Goal: Transaction & Acquisition: Download file/media

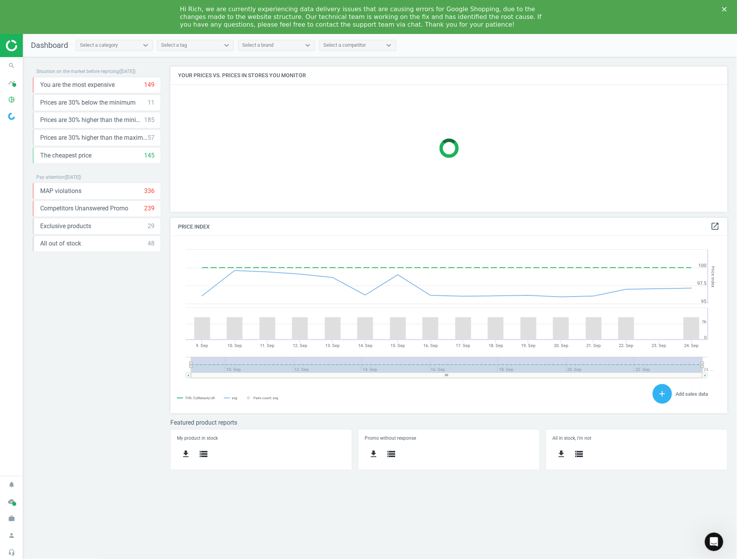
scroll to position [167, 571]
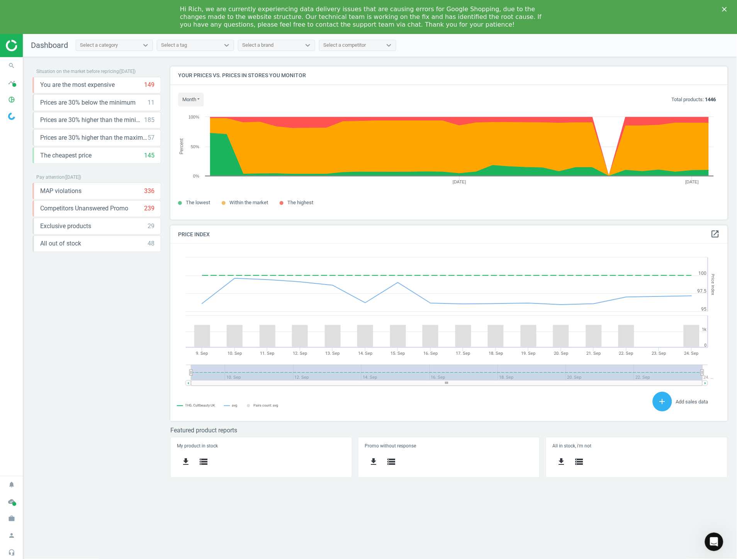
click at [727, 10] on icon "Close" at bounding box center [724, 9] width 5 height 5
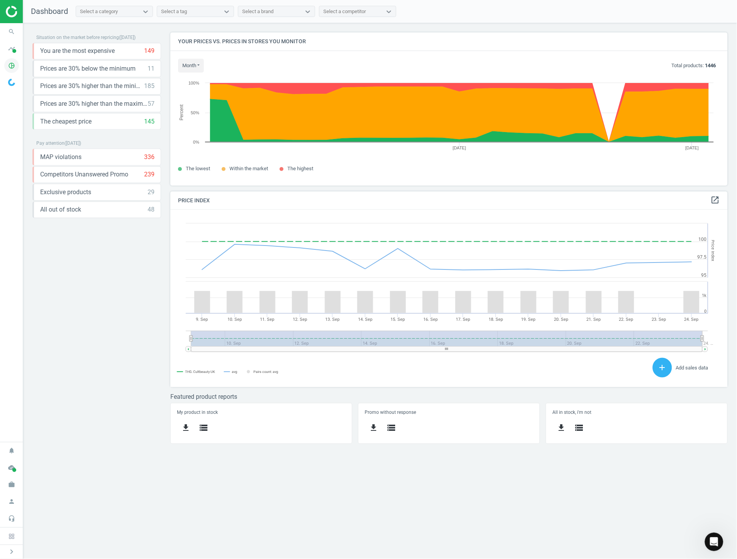
click at [12, 67] on icon "pie_chart_outlined" at bounding box center [11, 65] width 15 height 15
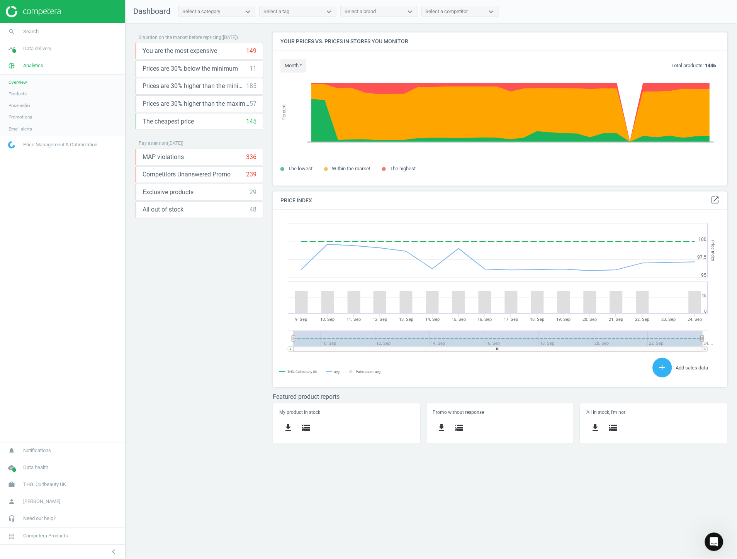
scroll to position [4, 4]
click at [16, 94] on span "Products" at bounding box center [17, 94] width 18 height 6
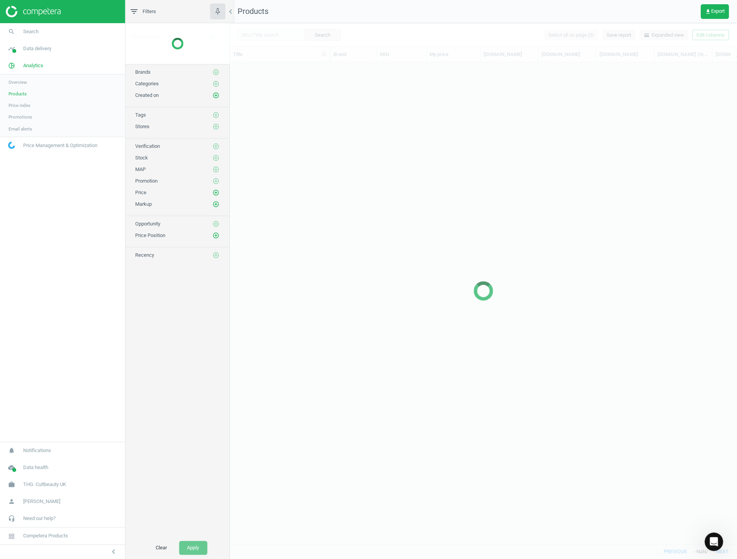
scroll to position [469, 501]
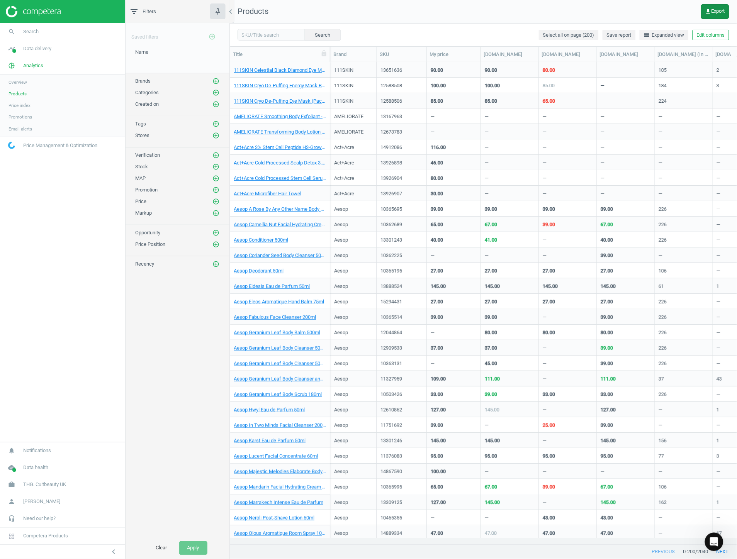
click at [716, 14] on span "get_app Export" at bounding box center [715, 11] width 20 height 6
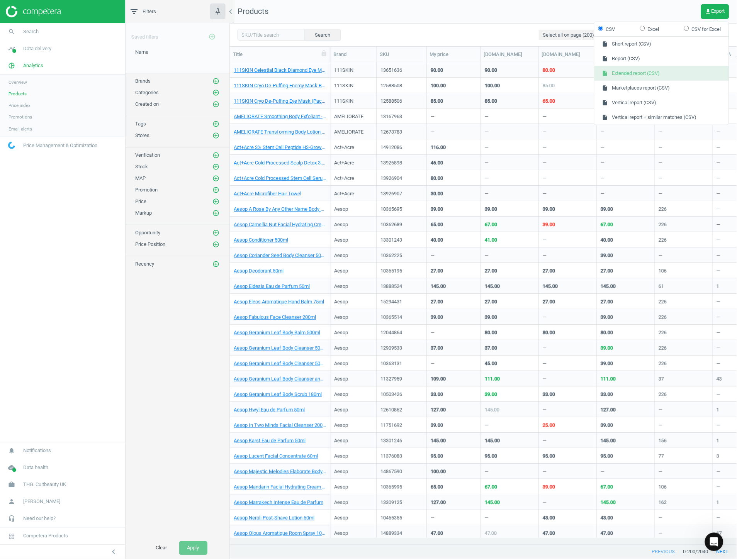
click at [670, 76] on button "insert_drive_file Extended report (CSV)" at bounding box center [662, 73] width 134 height 15
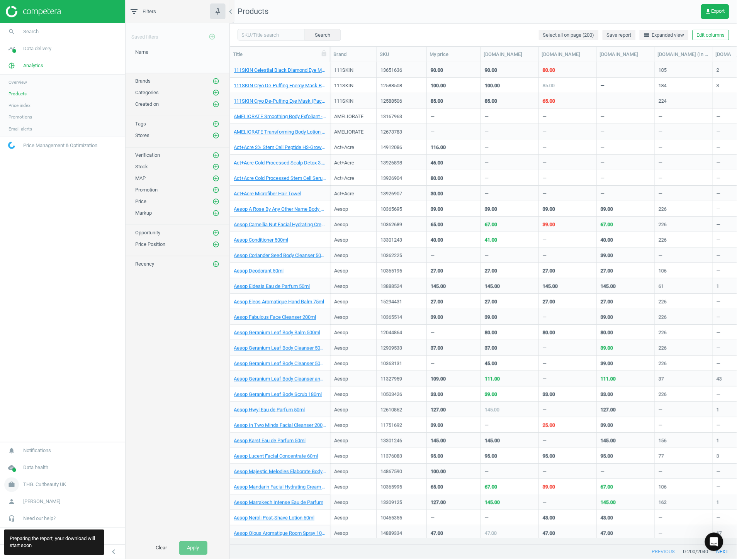
click at [78, 477] on link "work THG. Cultbeauty UK" at bounding box center [62, 485] width 125 height 17
click at [31, 472] on span "Campaign settings" at bounding box center [27, 474] width 38 height 6
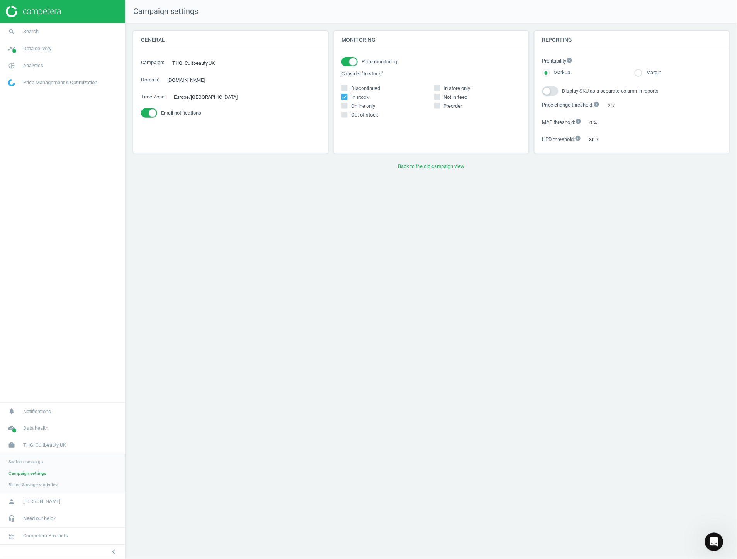
click at [33, 466] on link "Switch campaign" at bounding box center [62, 463] width 125 height 12
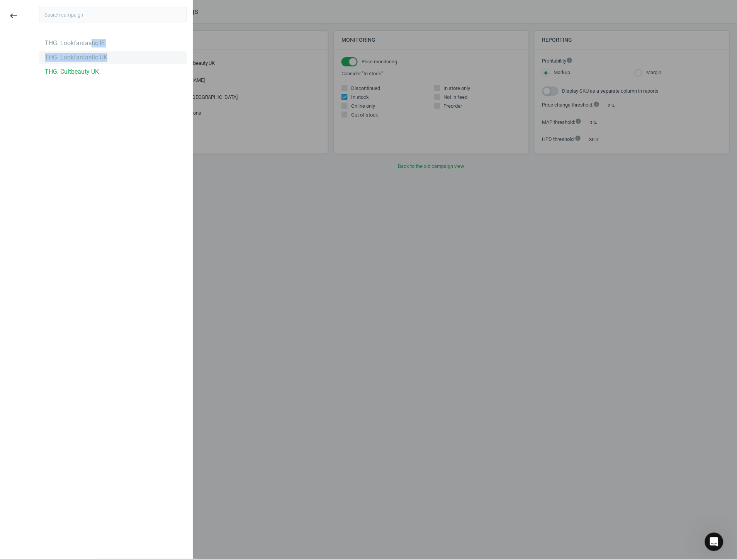
drag, startPoint x: 88, startPoint y: 46, endPoint x: 137, endPoint y: 63, distance: 52.0
click at [137, 63] on div "THG. Lookfantastic IE THG. Lookfantastic UK THG. Cultbeauty UK" at bounding box center [113, 57] width 148 height 41
click at [88, 57] on div "THG. Lookfantastic UK" at bounding box center [76, 57] width 63 height 8
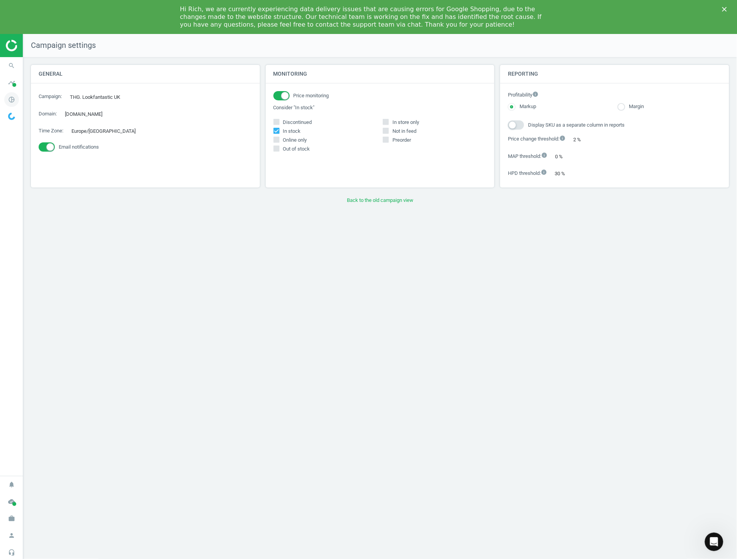
click at [17, 62] on span "search" at bounding box center [11, 65] width 23 height 17
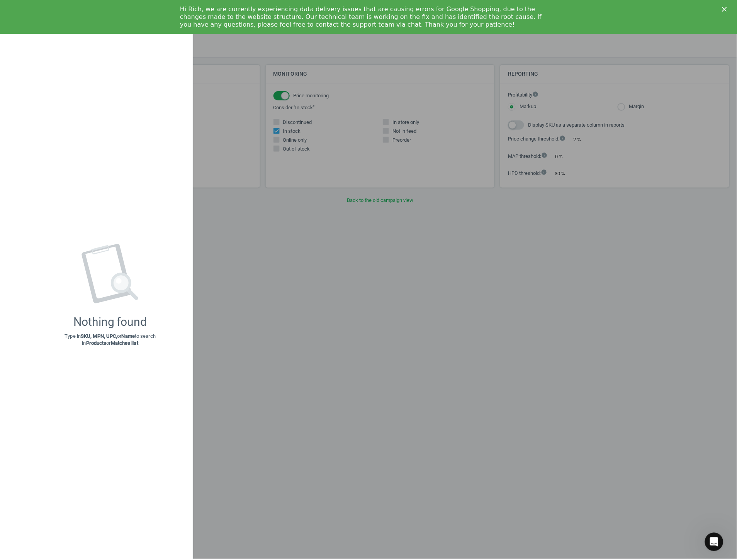
click at [724, 10] on polygon "Close" at bounding box center [724, 9] width 5 height 5
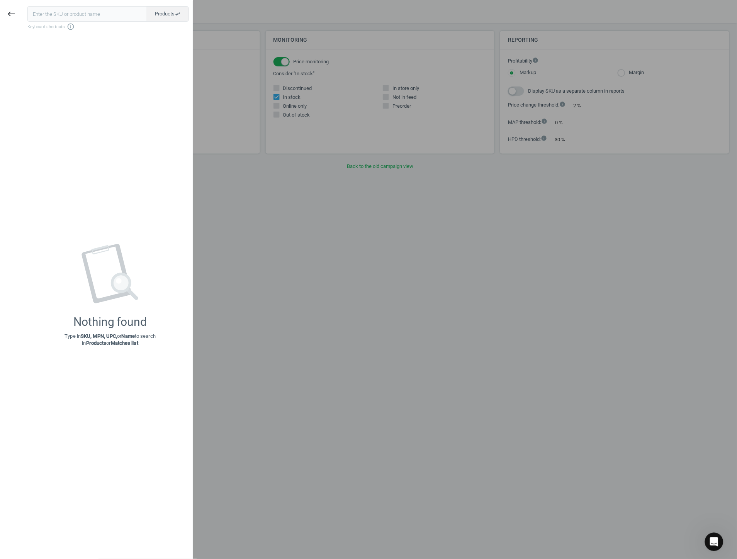
click at [408, 265] on div at bounding box center [368, 279] width 737 height 559
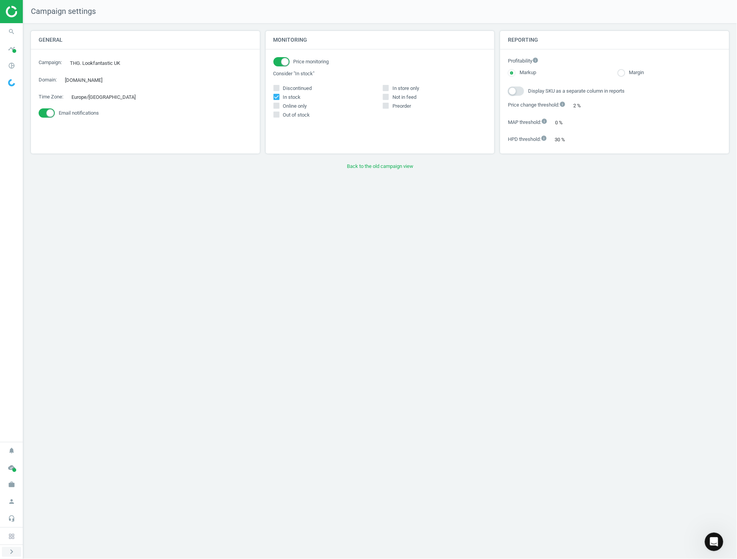
click at [12, 547] on button "chevron_right" at bounding box center [11, 552] width 19 height 10
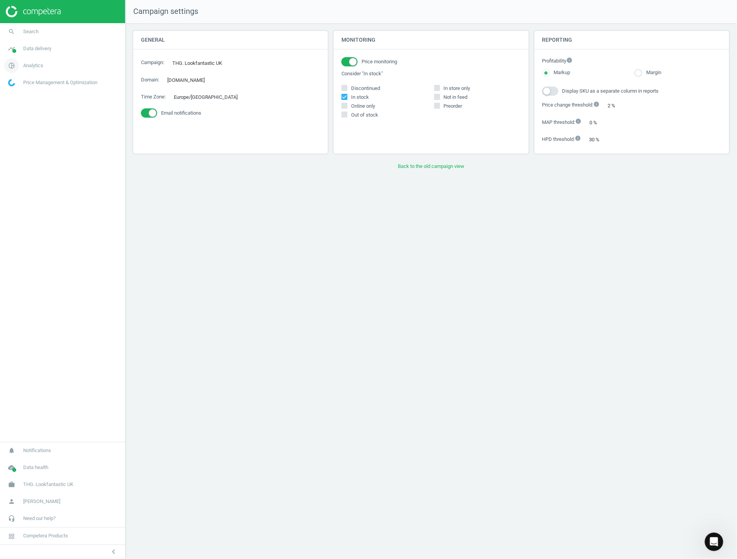
click at [36, 66] on span "Analytics" at bounding box center [33, 65] width 20 height 7
click at [32, 94] on link "Products" at bounding box center [62, 94] width 125 height 12
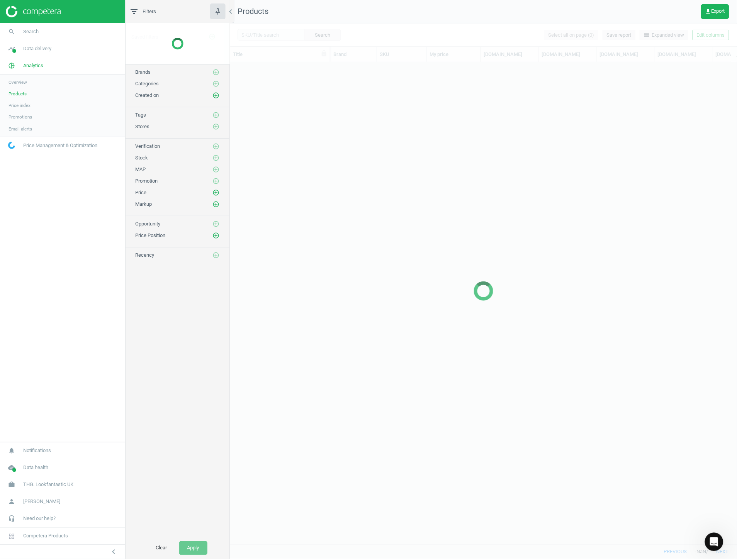
scroll to position [469, 501]
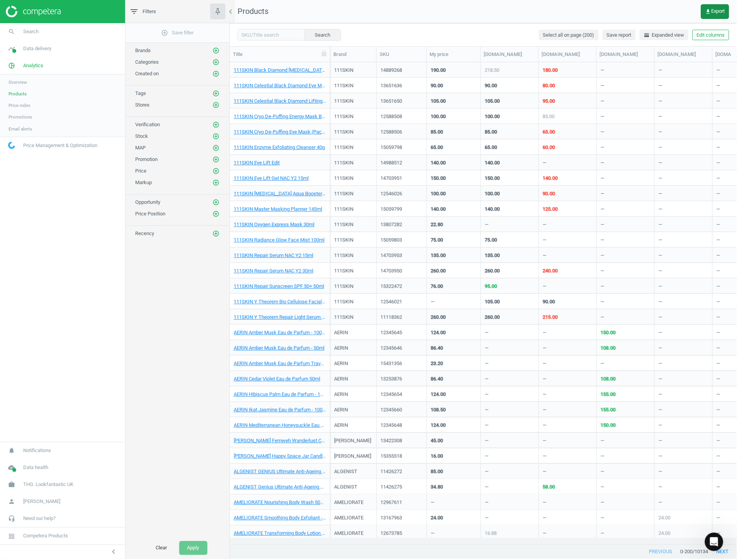
click at [710, 14] on button "get_app Export" at bounding box center [715, 11] width 28 height 15
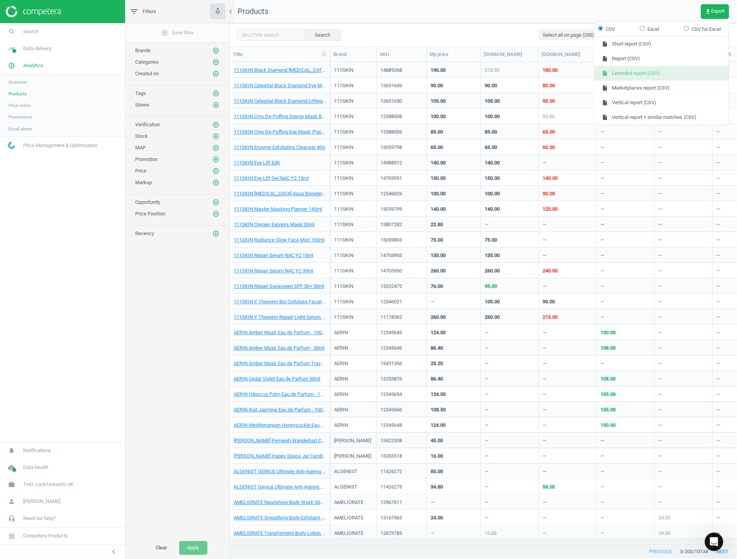
click at [651, 76] on button "insert_drive_file Extended report (CSV)" at bounding box center [662, 73] width 134 height 15
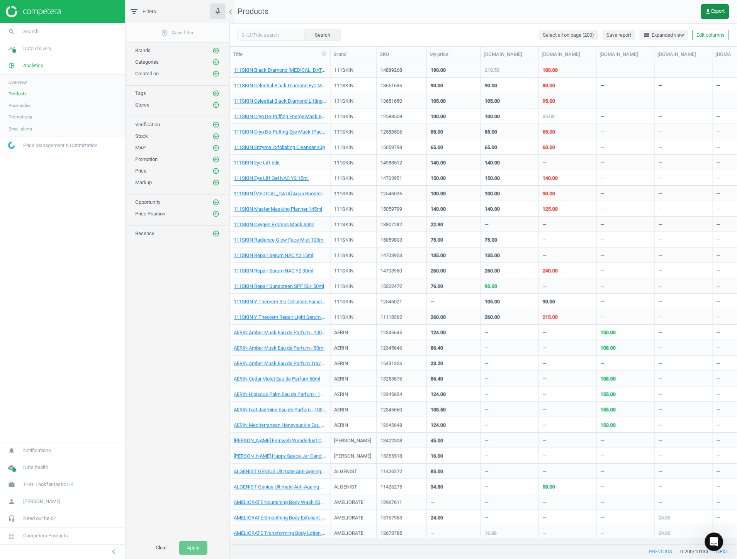
click at [712, 7] on button "get_app Export" at bounding box center [715, 11] width 28 height 15
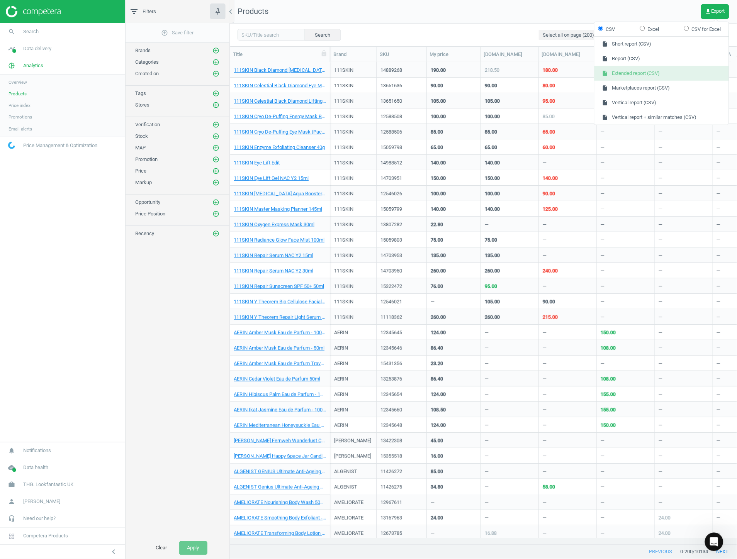
click at [658, 74] on button "insert_drive_file Extended report (CSV)" at bounding box center [662, 73] width 134 height 15
